Goal: Information Seeking & Learning: Learn about a topic

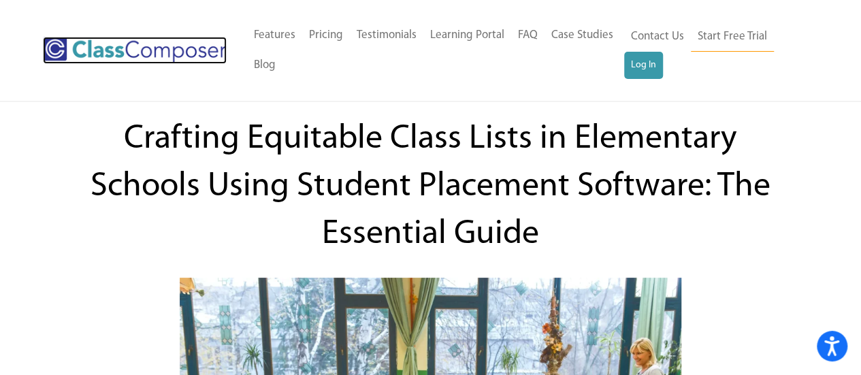
click at [94, 55] on img at bounding box center [135, 50] width 184 height 27
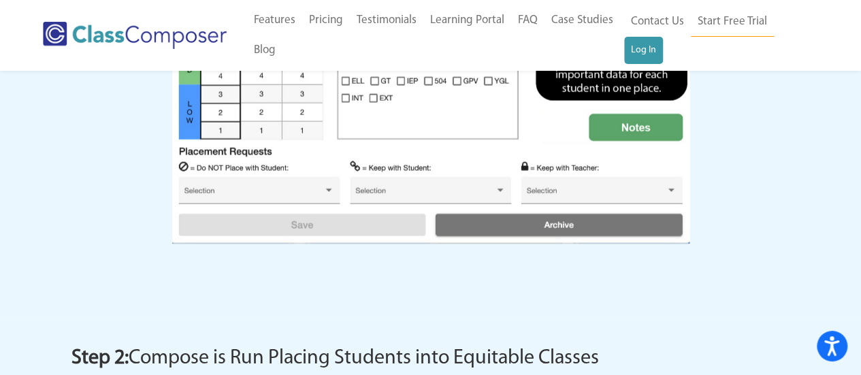
scroll to position [1645, 0]
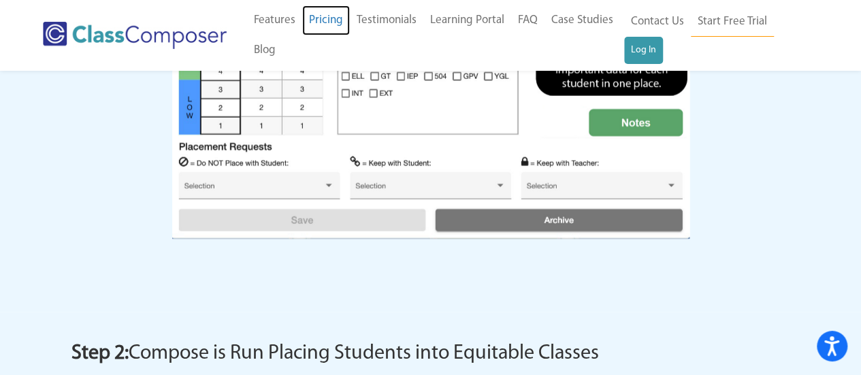
click at [328, 13] on link "Pricing" at bounding box center [326, 20] width 48 height 30
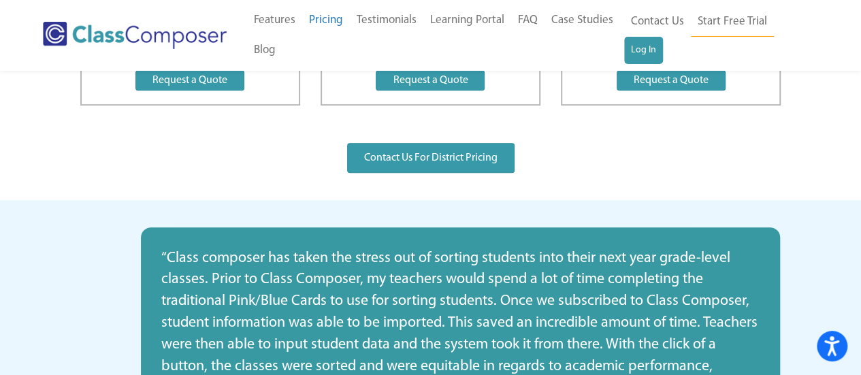
scroll to position [313, 0]
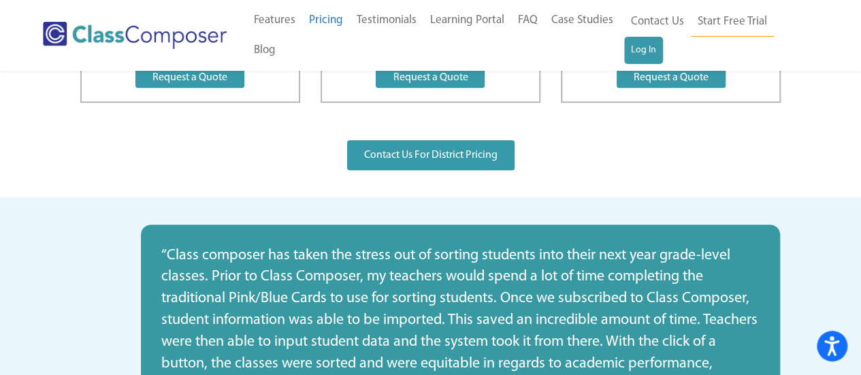
click at [299, 236] on div "“Class composer has taken the stress out of sorting students into their next ye…" at bounding box center [460, 346] width 639 height 243
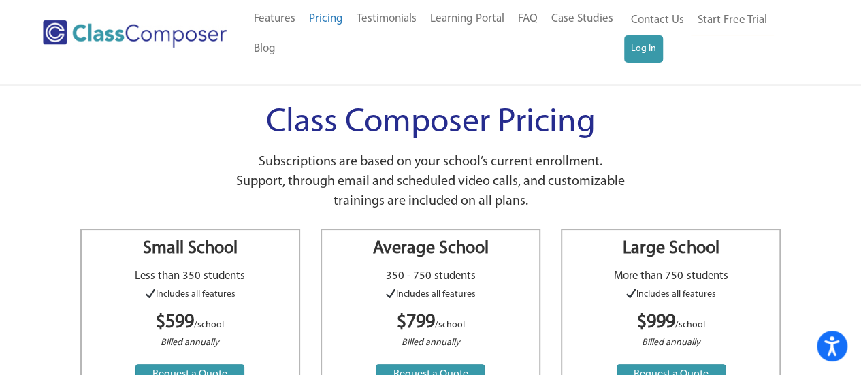
scroll to position [0, 0]
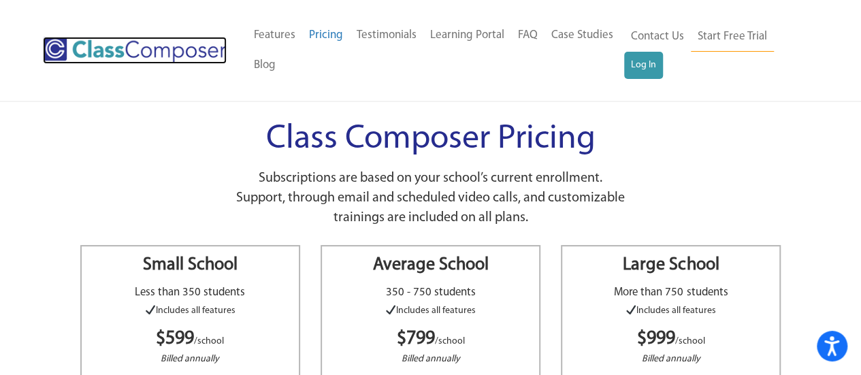
click at [181, 42] on img at bounding box center [135, 50] width 184 height 27
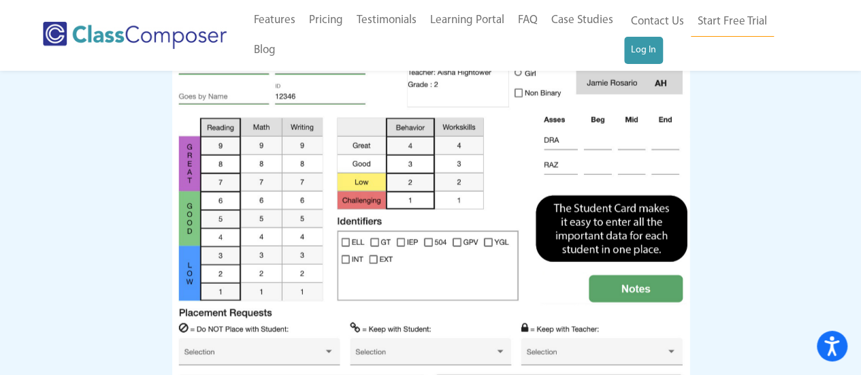
scroll to position [1480, 0]
